Goal: Transaction & Acquisition: Subscribe to service/newsletter

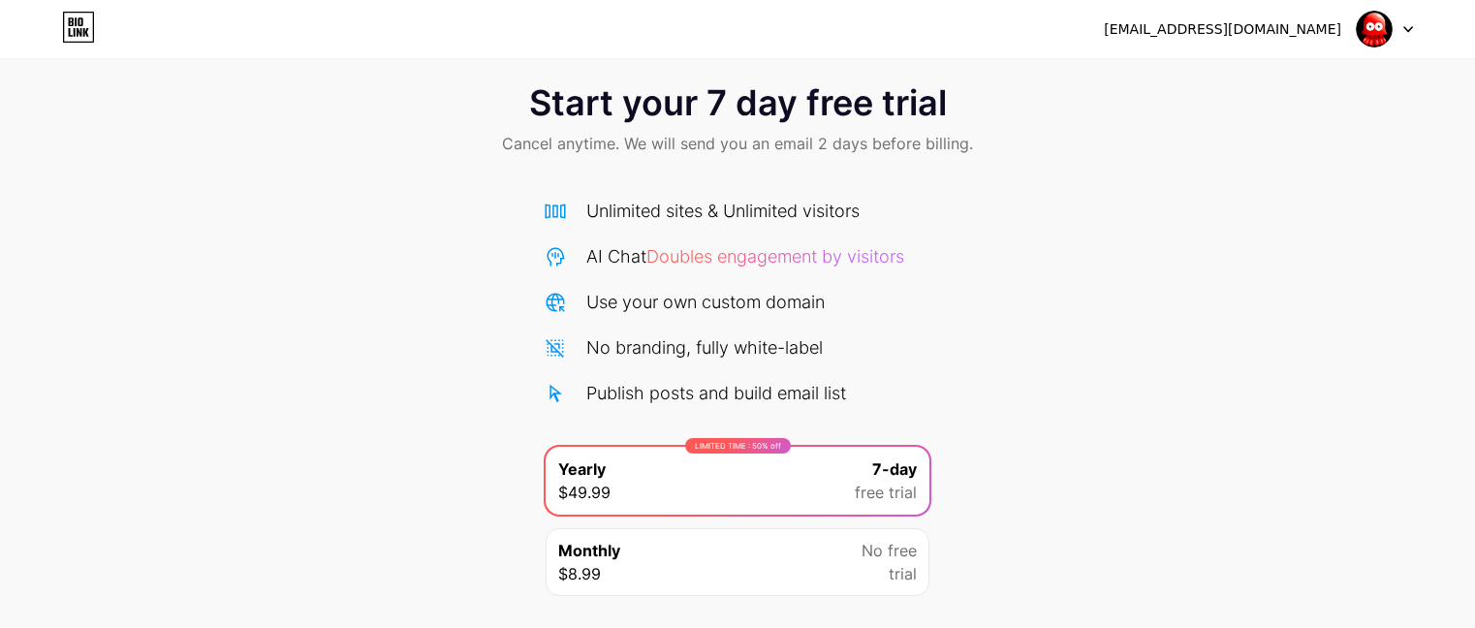
scroll to position [32, 0]
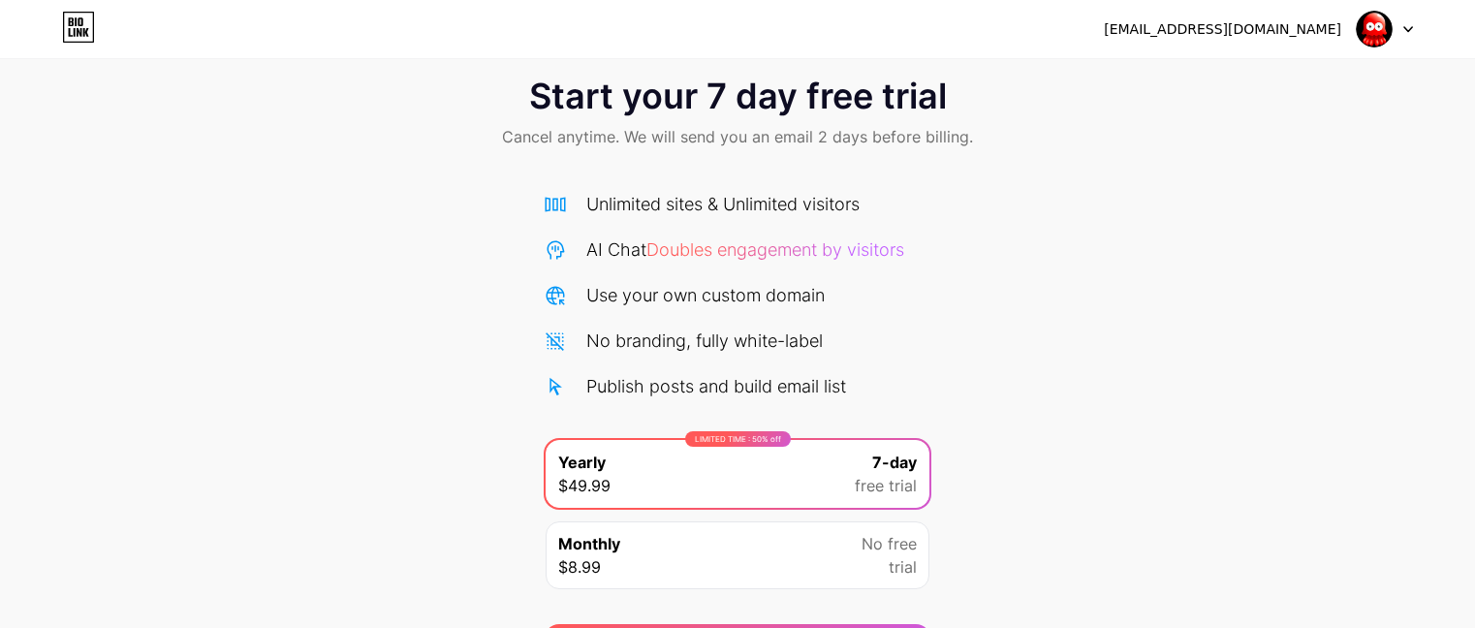
click at [1409, 26] on icon at bounding box center [1408, 29] width 10 height 7
click at [1007, 199] on div "Start your 7 day free trial Cancel anytime. We will send you an email 2 days be…" at bounding box center [737, 363] width 1475 height 613
click at [79, 31] on icon at bounding box center [78, 27] width 33 height 31
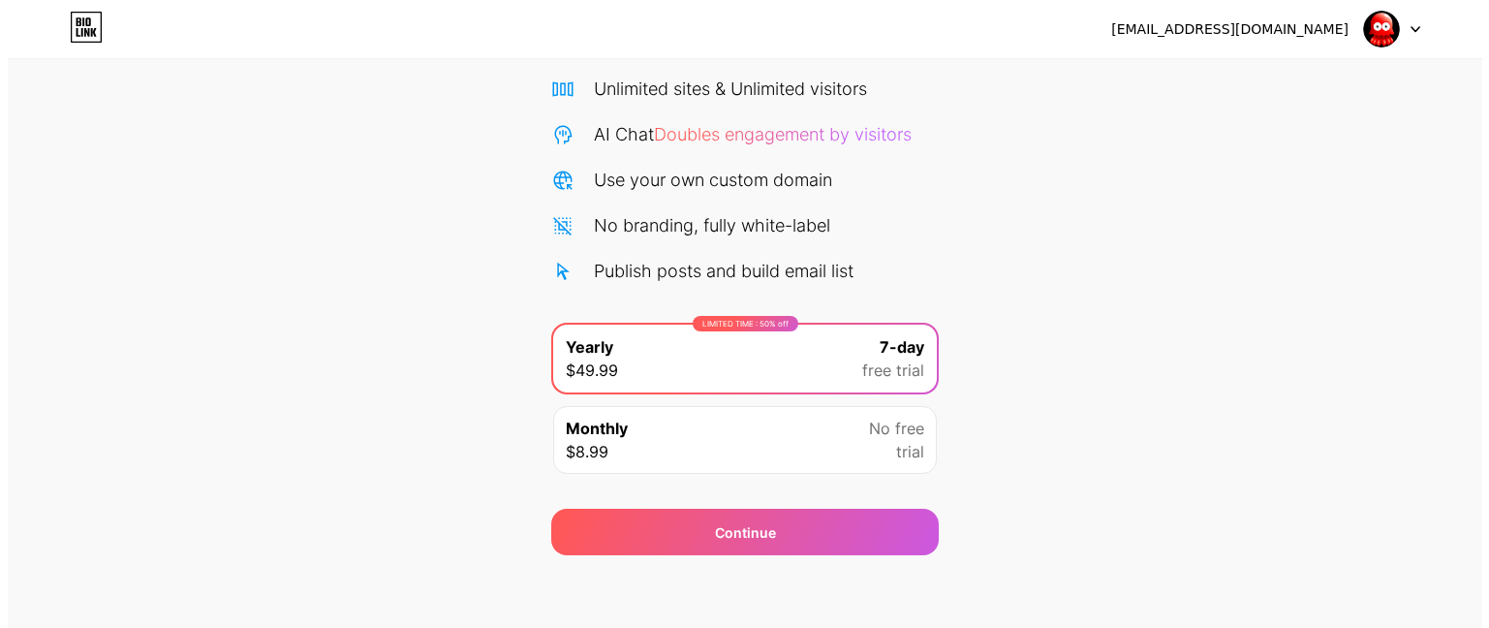
scroll to position [152, 0]
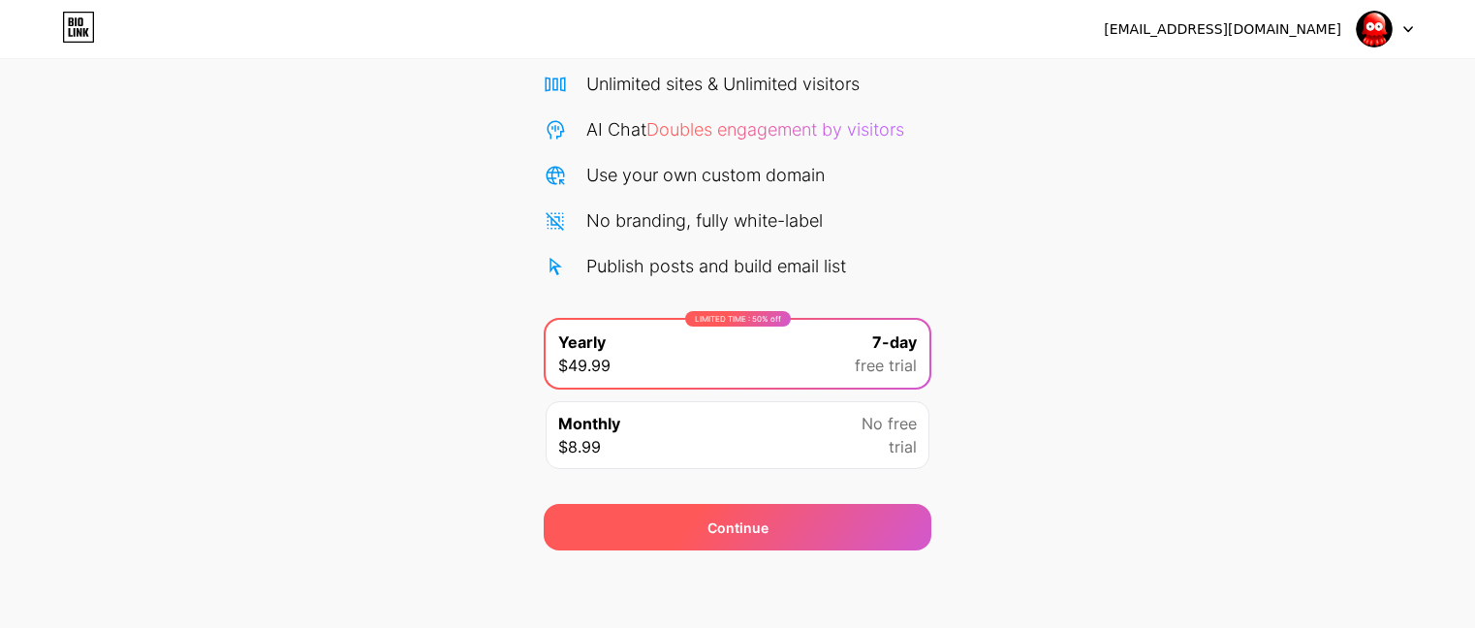
click at [724, 532] on span "Continue" at bounding box center [737, 527] width 61 height 20
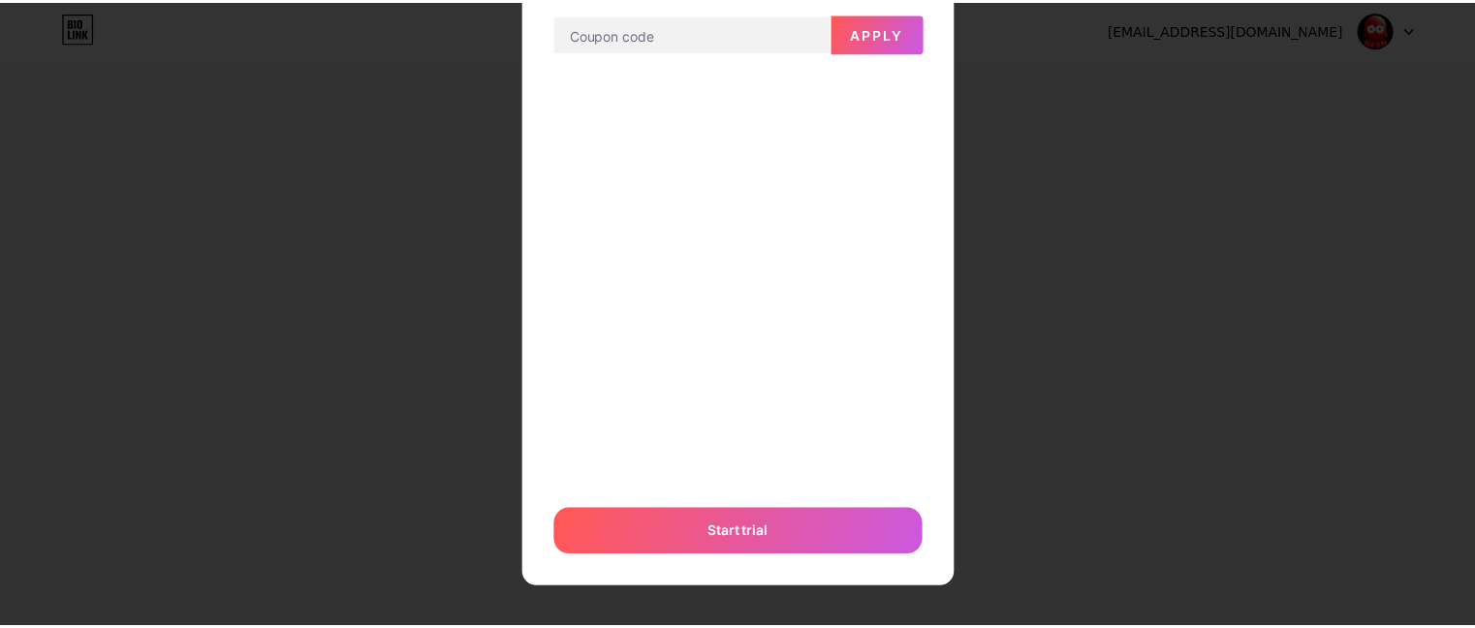
scroll to position [134, 0]
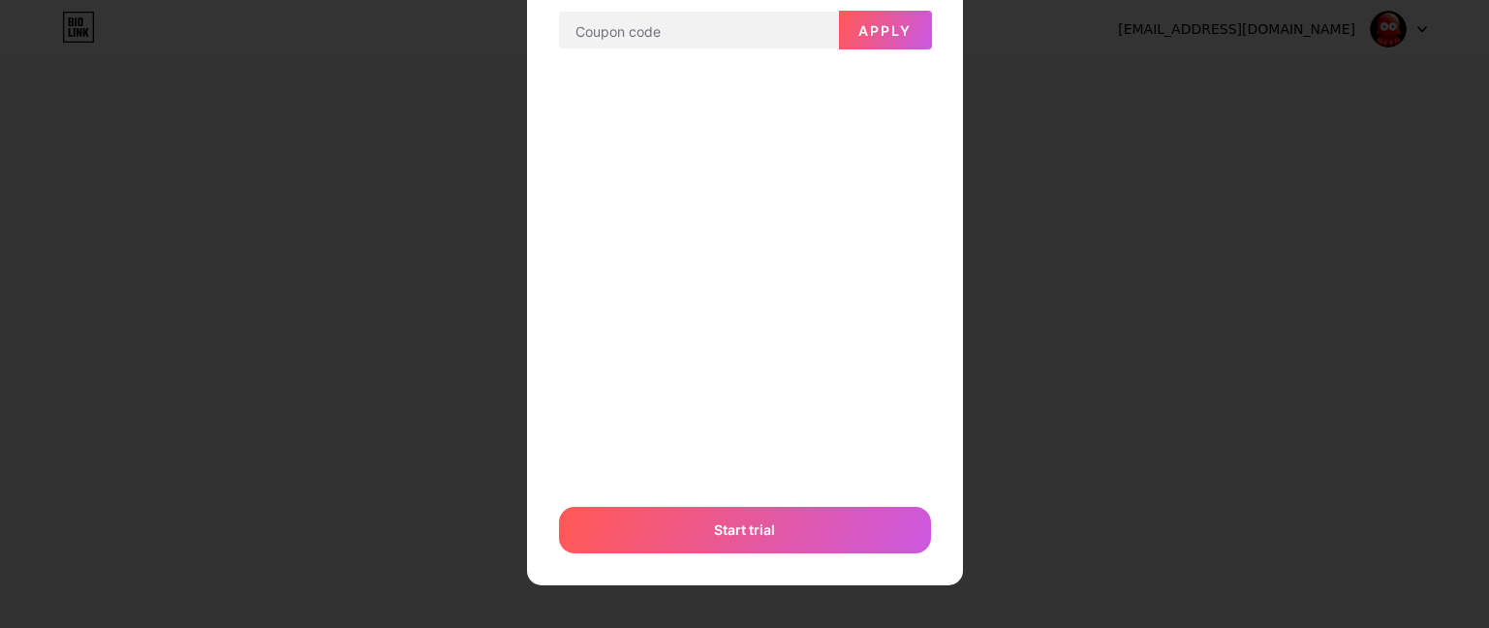
click at [1147, 199] on div at bounding box center [744, 180] width 1489 height 628
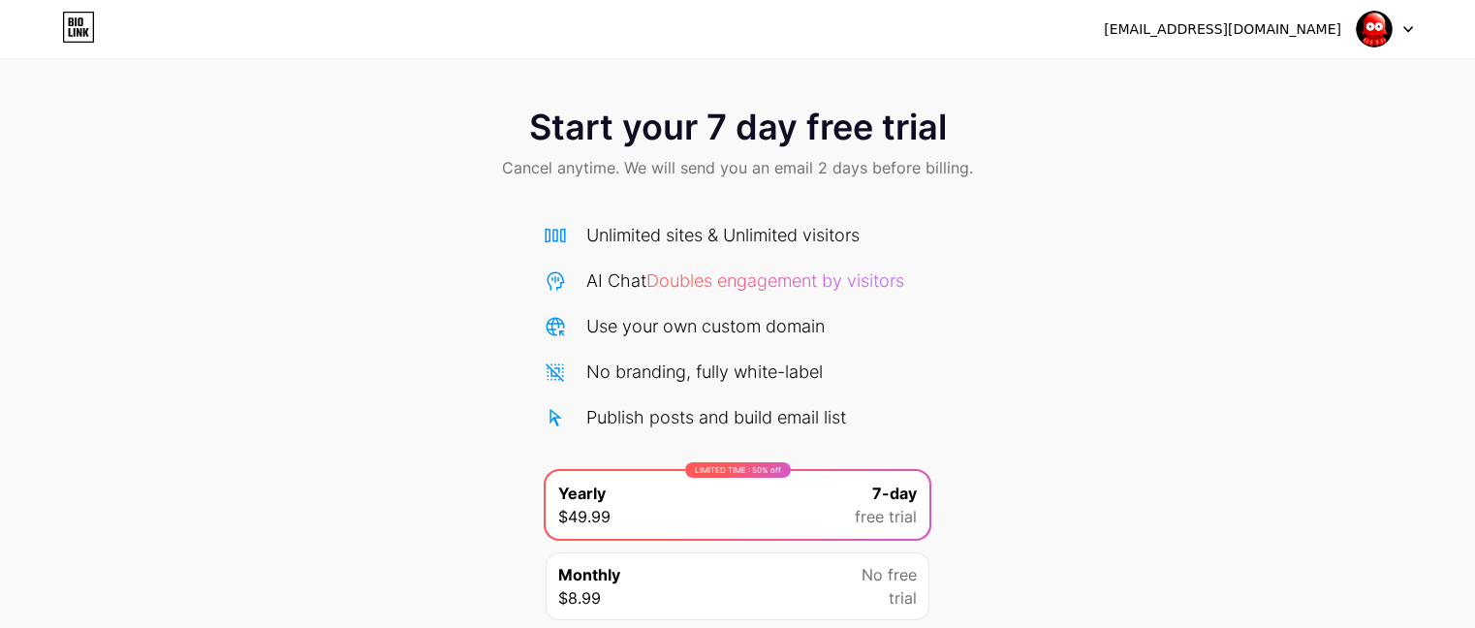
scroll to position [0, 0]
click at [1407, 30] on icon at bounding box center [1408, 29] width 8 height 5
click at [1373, 25] on img at bounding box center [1374, 29] width 37 height 37
click at [67, 24] on icon at bounding box center [78, 27] width 33 height 31
click at [1393, 148] on div "Start your 7 day free trial Cancel anytime. We will send you an email 2 days be…" at bounding box center [737, 146] width 1475 height 114
